Goal: Find specific page/section: Find specific page/section

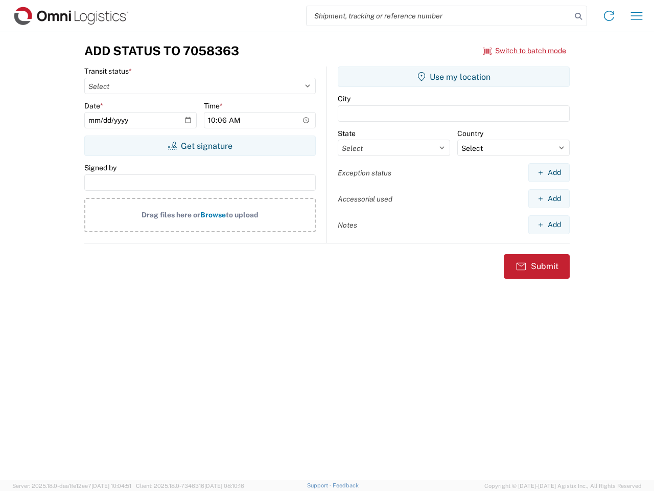
click at [439, 16] on input "search" at bounding box center [439, 15] width 265 height 19
click at [578, 16] on icon at bounding box center [578, 16] width 14 height 14
click at [609, 16] on icon at bounding box center [609, 16] width 16 height 16
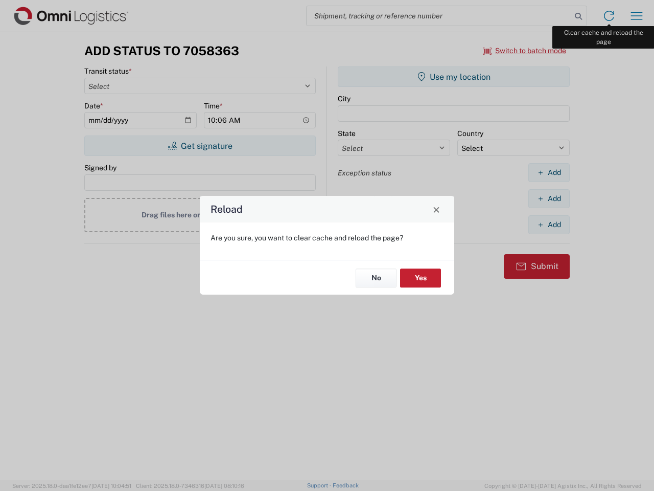
click at [637, 16] on div "Reload Are you sure, you want to clear cache and reload the page? No Yes" at bounding box center [327, 245] width 654 height 491
click at [525, 51] on div "Reload Are you sure, you want to clear cache and reload the page? No Yes" at bounding box center [327, 245] width 654 height 491
click at [200, 146] on div "Reload Are you sure, you want to clear cache and reload the page? No Yes" at bounding box center [327, 245] width 654 height 491
click at [454, 77] on div "Reload Are you sure, you want to clear cache and reload the page? No Yes" at bounding box center [327, 245] width 654 height 491
click at [549, 172] on div "Reload Are you sure, you want to clear cache and reload the page? No Yes" at bounding box center [327, 245] width 654 height 491
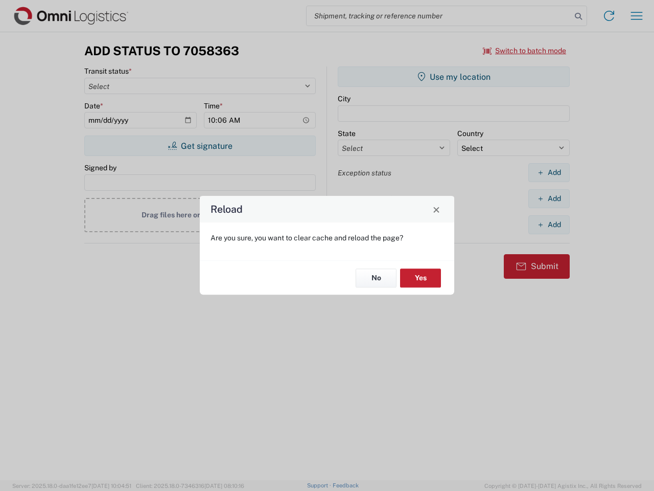
click at [549, 198] on div "Reload Are you sure, you want to clear cache and reload the page? No Yes" at bounding box center [327, 245] width 654 height 491
click at [549, 224] on div "Reload Are you sure, you want to clear cache and reload the page? No Yes" at bounding box center [327, 245] width 654 height 491
